Goal: Transaction & Acquisition: Purchase product/service

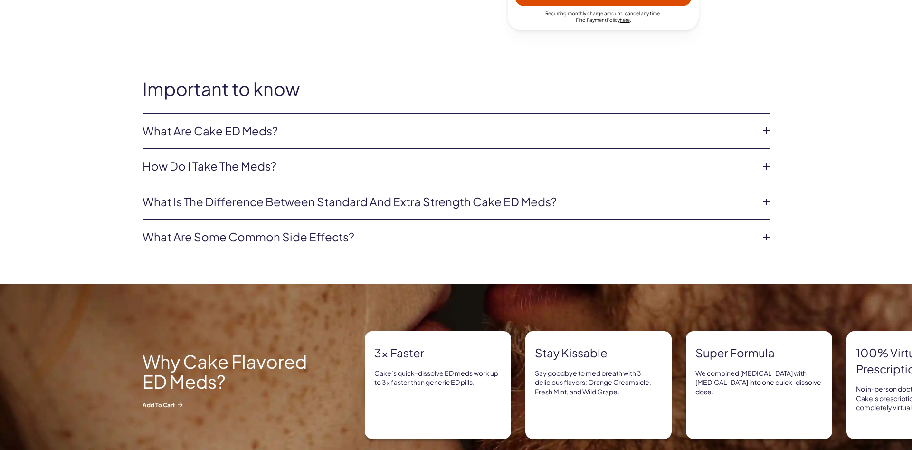
scroll to position [582, 0]
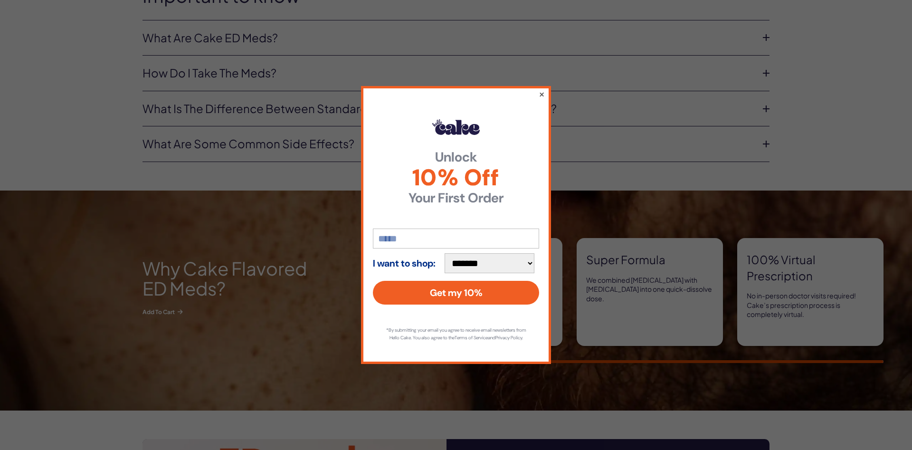
click at [540, 90] on button "×" at bounding box center [542, 93] width 6 height 11
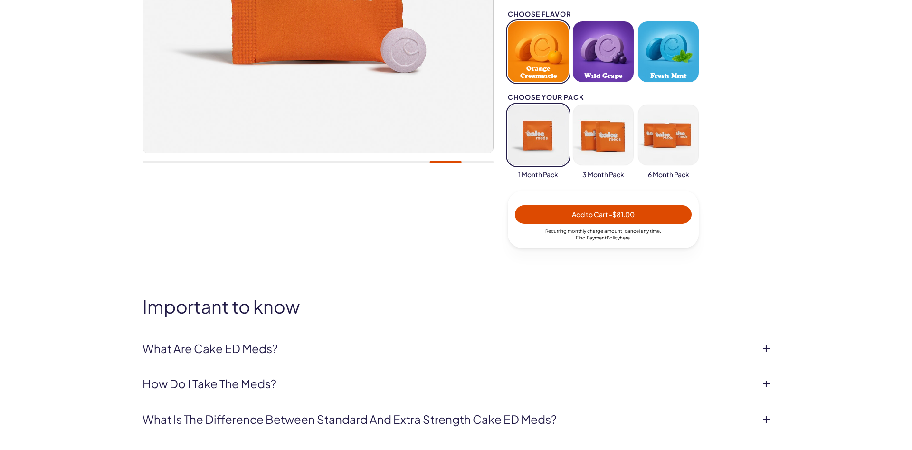
scroll to position [145, 0]
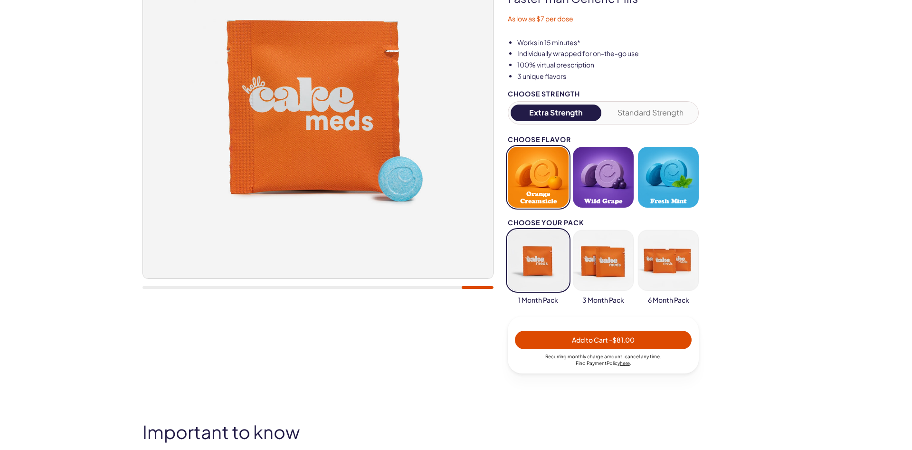
click at [614, 190] on button "Wild Grape" at bounding box center [603, 177] width 61 height 61
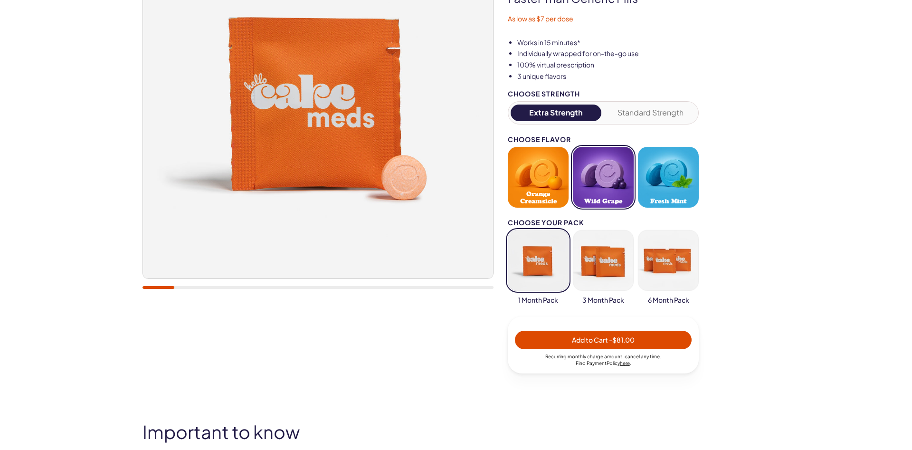
drag, startPoint x: 533, startPoint y: 248, endPoint x: 538, endPoint y: 248, distance: 4.8
click at [534, 248] on button "button" at bounding box center [538, 260] width 61 height 61
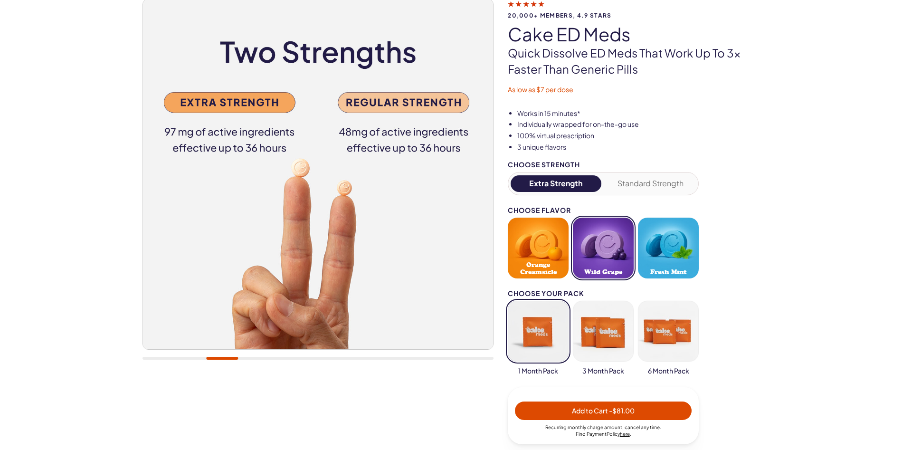
scroll to position [0, 0]
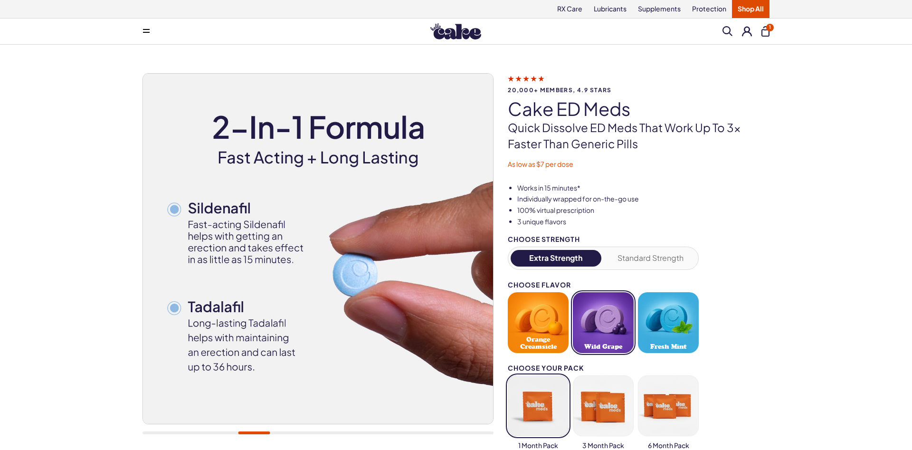
click at [534, 77] on icon at bounding box center [526, 78] width 37 height 10
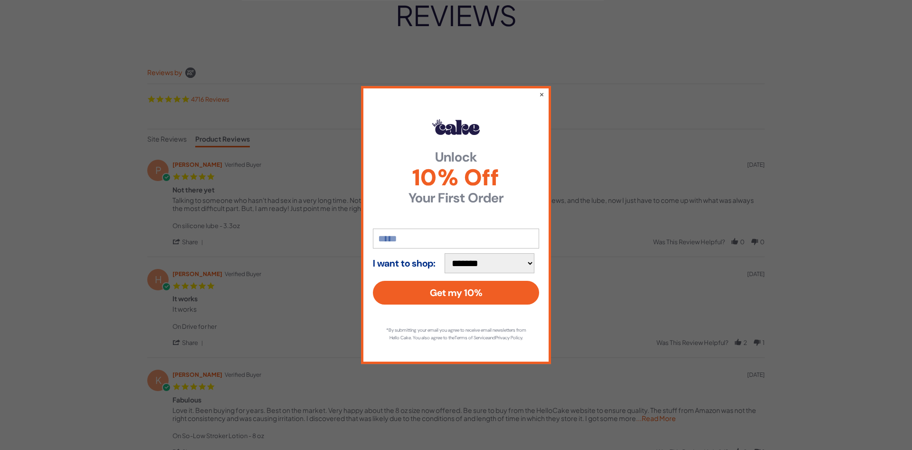
scroll to position [97, 0]
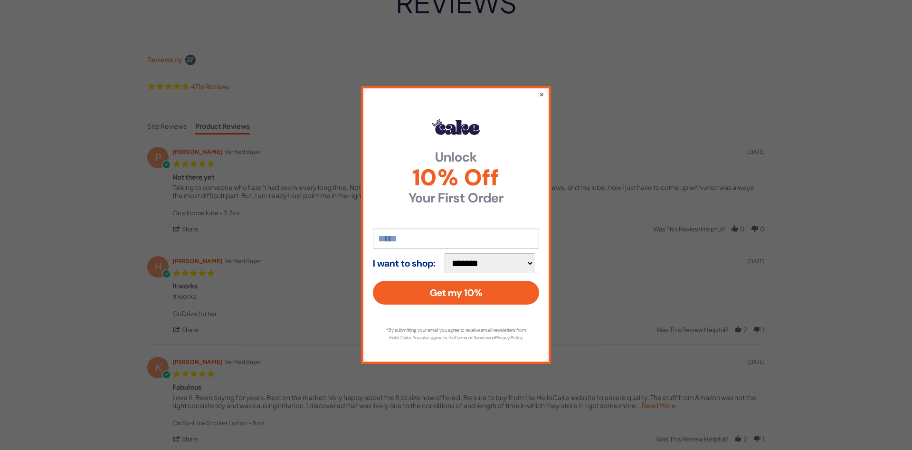
click at [547, 91] on div "**********" at bounding box center [456, 225] width 190 height 278
click at [540, 90] on button "×" at bounding box center [542, 93] width 6 height 11
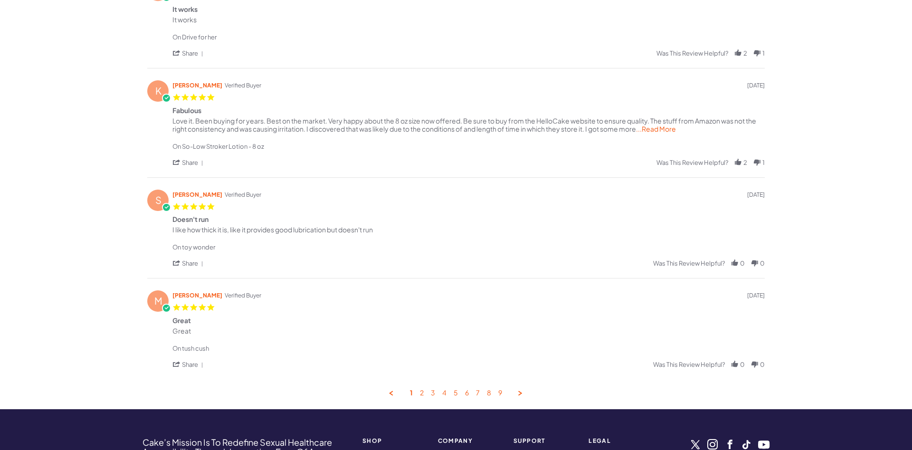
scroll to position [485, 0]
